Goal: Check status: Check status

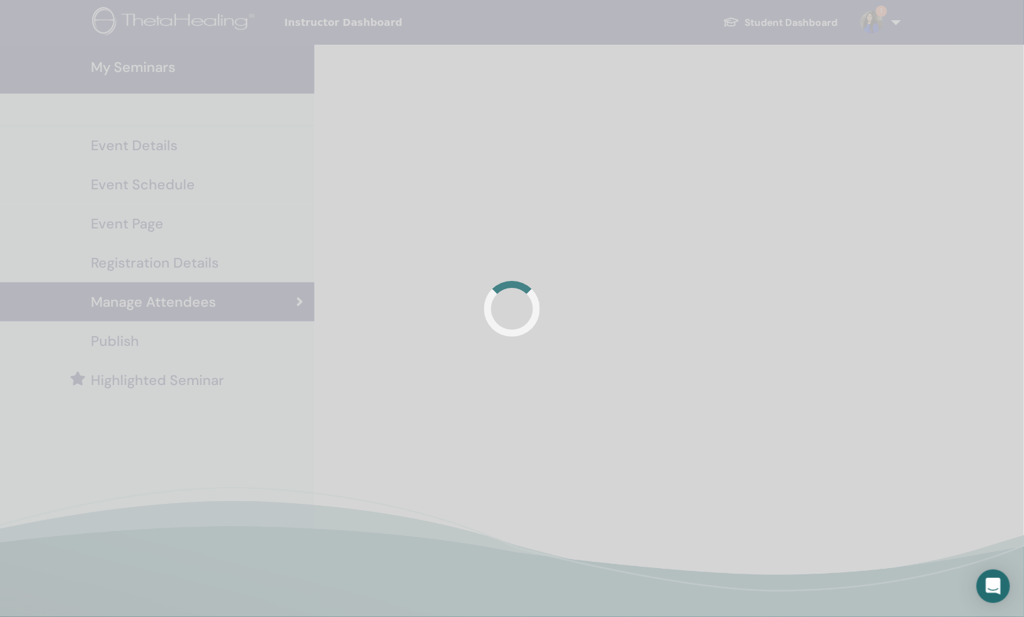
click at [615, 329] on div at bounding box center [512, 308] width 1024 height 617
click at [758, 156] on div at bounding box center [512, 308] width 1024 height 617
click at [552, 232] on div at bounding box center [512, 308] width 1024 height 617
click at [633, 59] on div at bounding box center [512, 308] width 1024 height 617
